Goal: Obtain resource: Download file/media

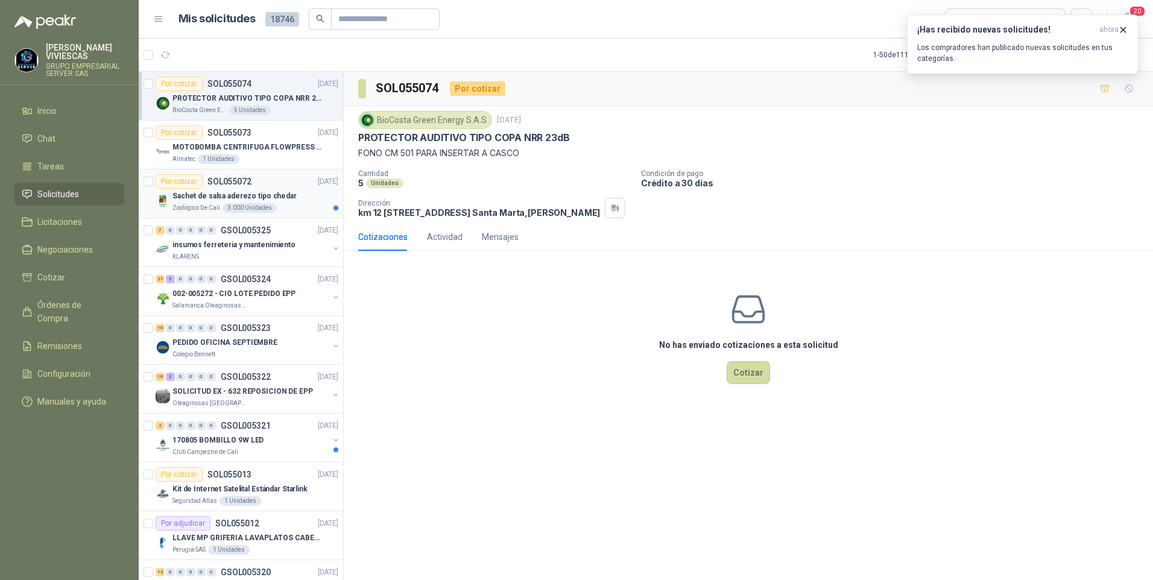
click at [208, 195] on p "Sachet de salsa aderezo tipo chedar" at bounding box center [234, 196] width 124 height 11
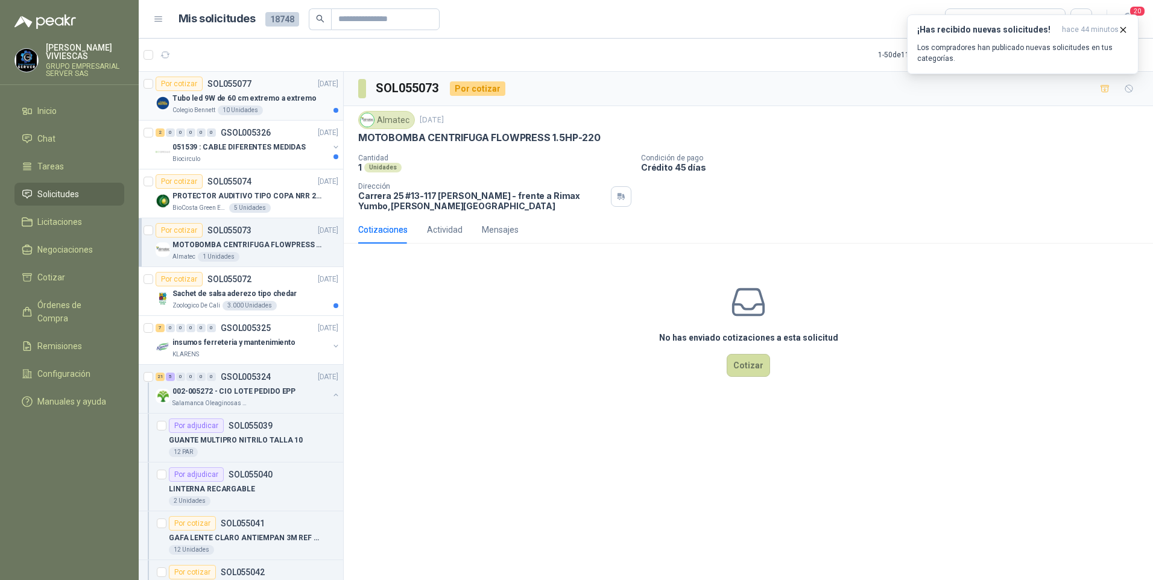
click at [182, 101] on p "Tubo led 9W de 60 cm extremo a extremo" at bounding box center [244, 98] width 144 height 11
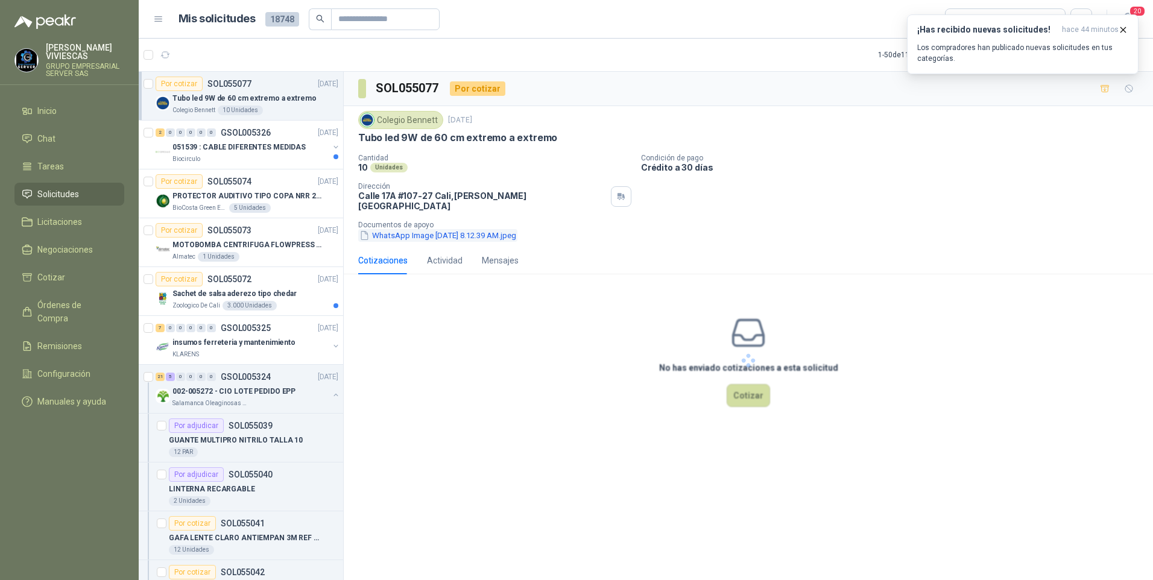
click at [426, 229] on button "WhatsApp Image [DATE] 8.12.39 AM.jpeg" at bounding box center [437, 235] width 159 height 13
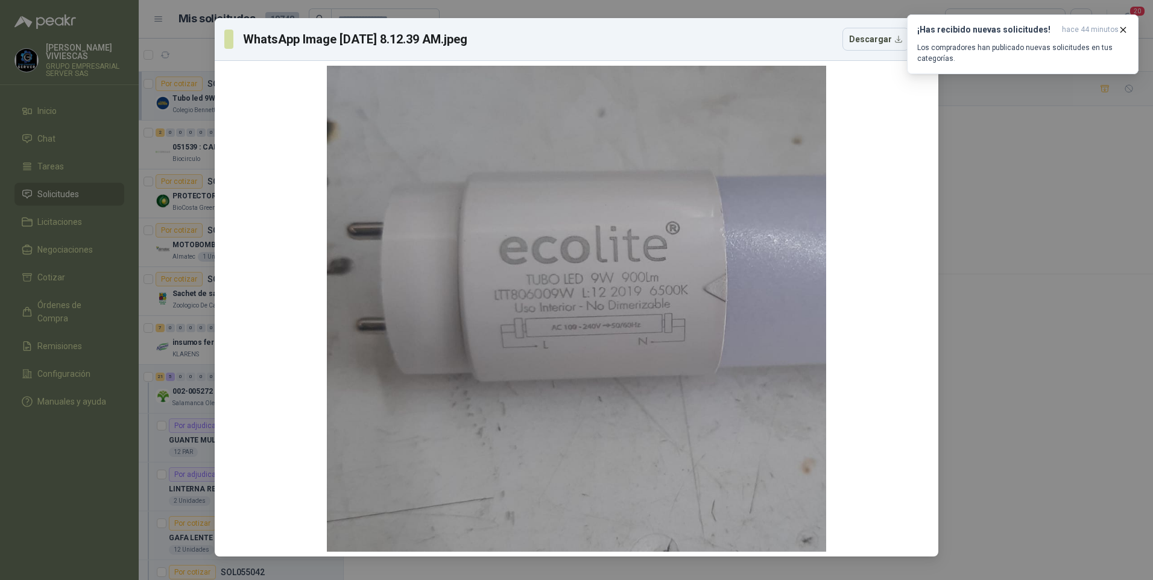
click at [1096, 309] on div "WhatsApp Image [DATE] 8.12.39 AM.jpeg Descargar" at bounding box center [576, 290] width 1153 height 580
